Goal: Check status: Check status

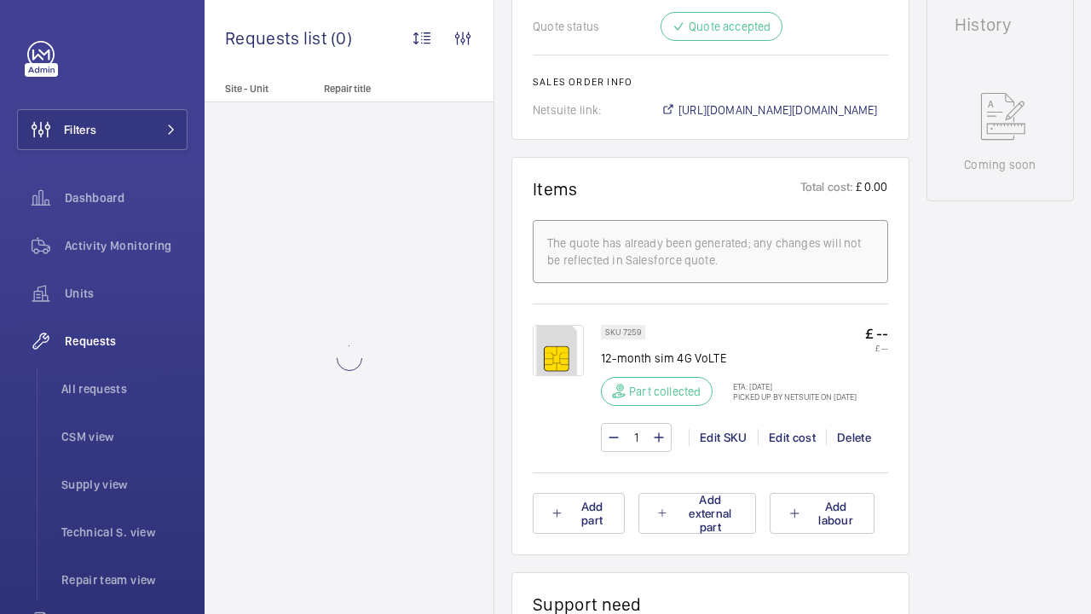
scroll to position [849, 0]
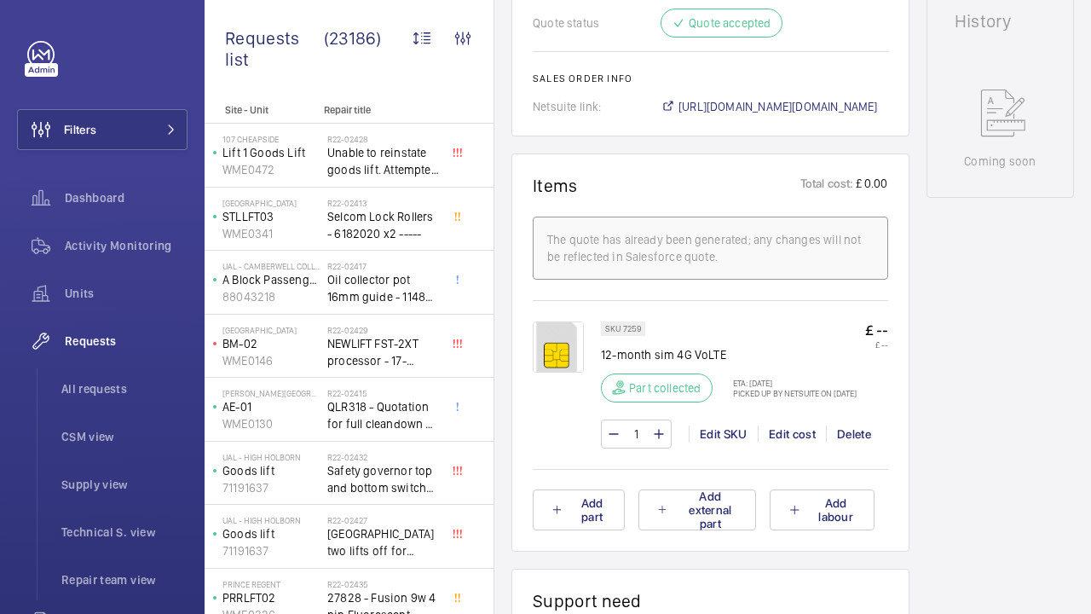
scroll to position [854, 0]
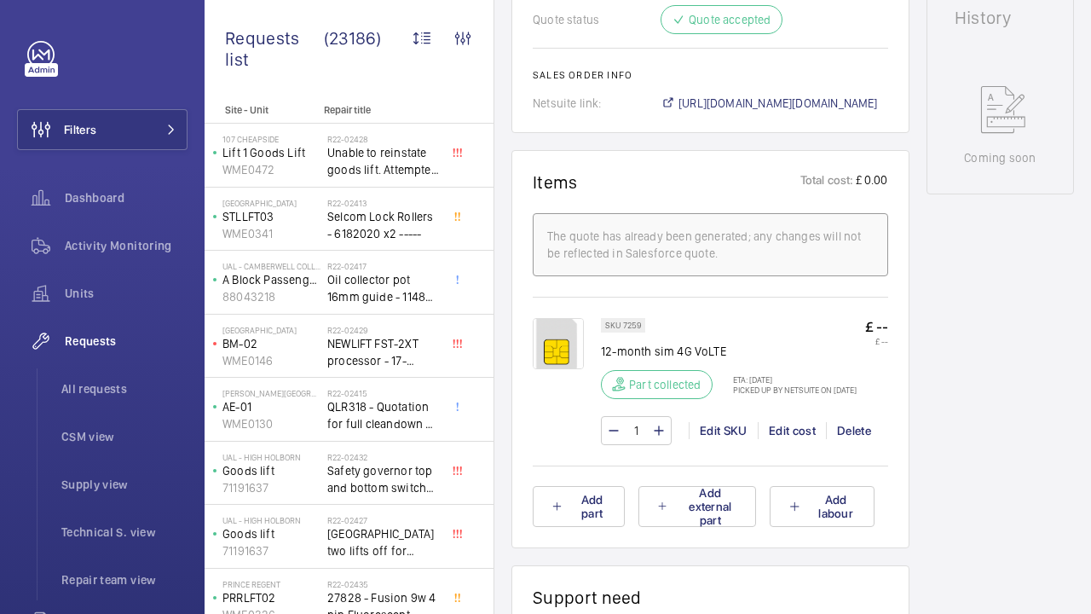
drag, startPoint x: 774, startPoint y: 372, endPoint x: 474, endPoint y: 321, distance: 304.3
click at [533, 322] on div "SKU 7259 12-month sim 4G VoLTE Part collected ETA: 12 Dec 2024 Picked up by Net…" at bounding box center [710, 390] width 355 height 144
click at [687, 318] on div "SKU 7259 12-month sim 4G VoLTE Part collected ETA: 12 Dec 2024 Picked up by Net…" at bounding box center [729, 363] width 256 height 91
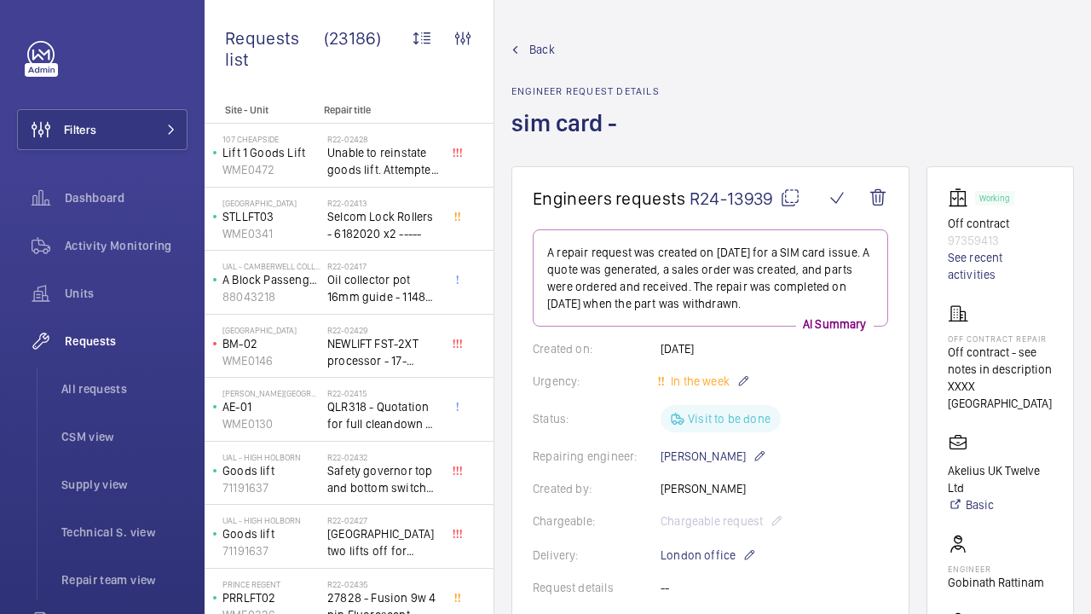
scroll to position [0, 0]
